Goal: Browse casually: Explore the website without a specific task or goal

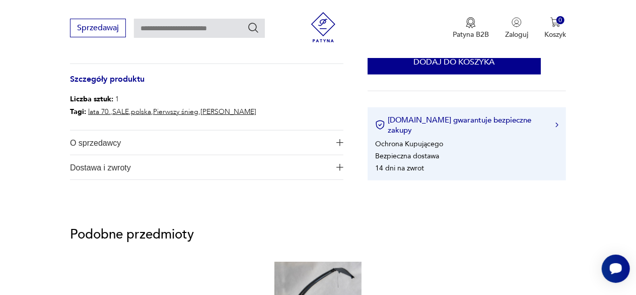
scroll to position [542, 0]
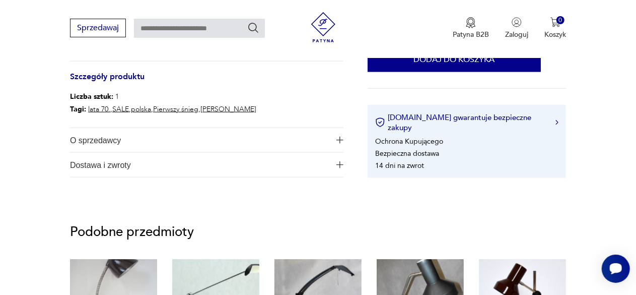
drag, startPoint x: 0, startPoint y: 0, endPoint x: 644, endPoint y: 106, distance: 653.0
click at [341, 139] on img "button" at bounding box center [340, 140] width 7 height 7
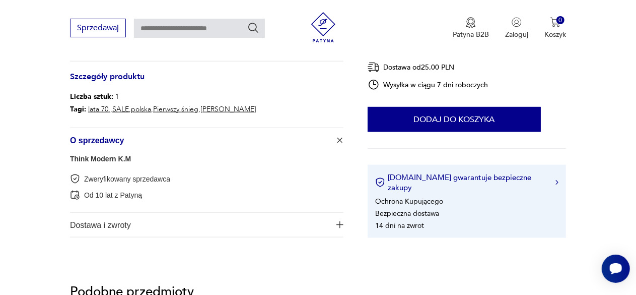
click at [105, 157] on link "Think Modern K.M" at bounding box center [100, 159] width 61 height 8
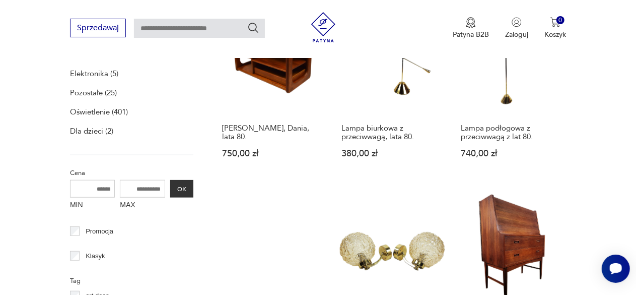
scroll to position [419, 0]
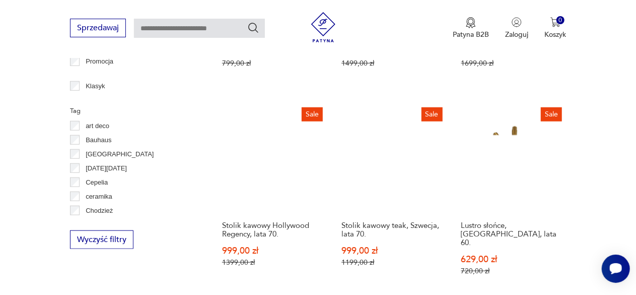
scroll to position [485, 0]
